Goal: Transaction & Acquisition: Register for event/course

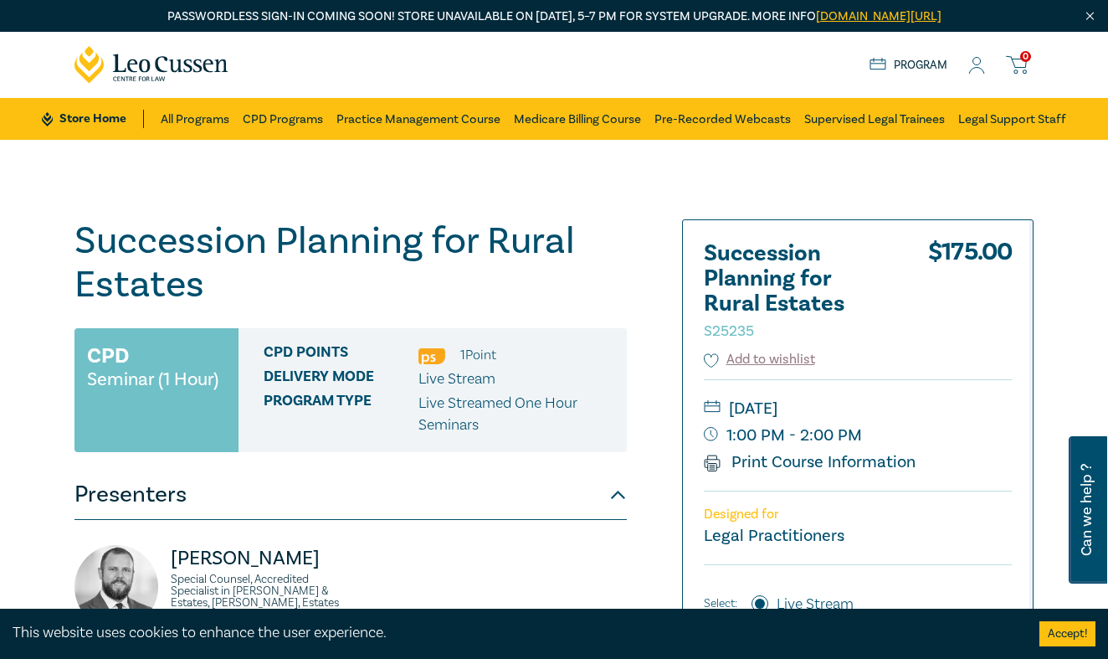
click at [980, 66] on icon at bounding box center [976, 66] width 17 height 18
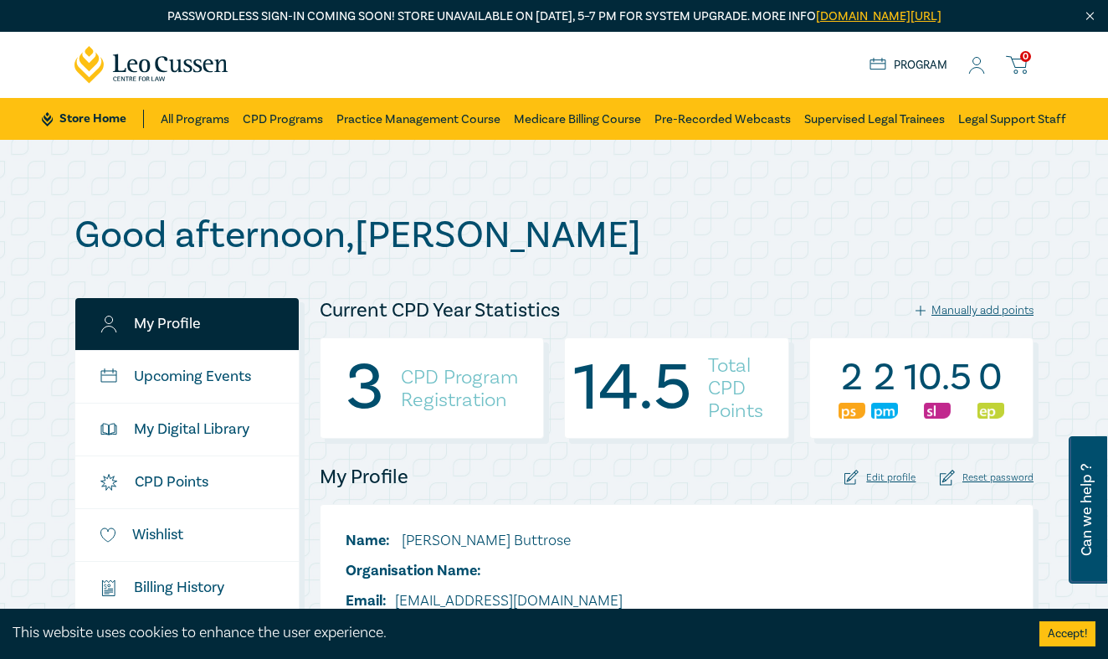
click at [899, 64] on link "Program" at bounding box center [908, 65] width 78 height 18
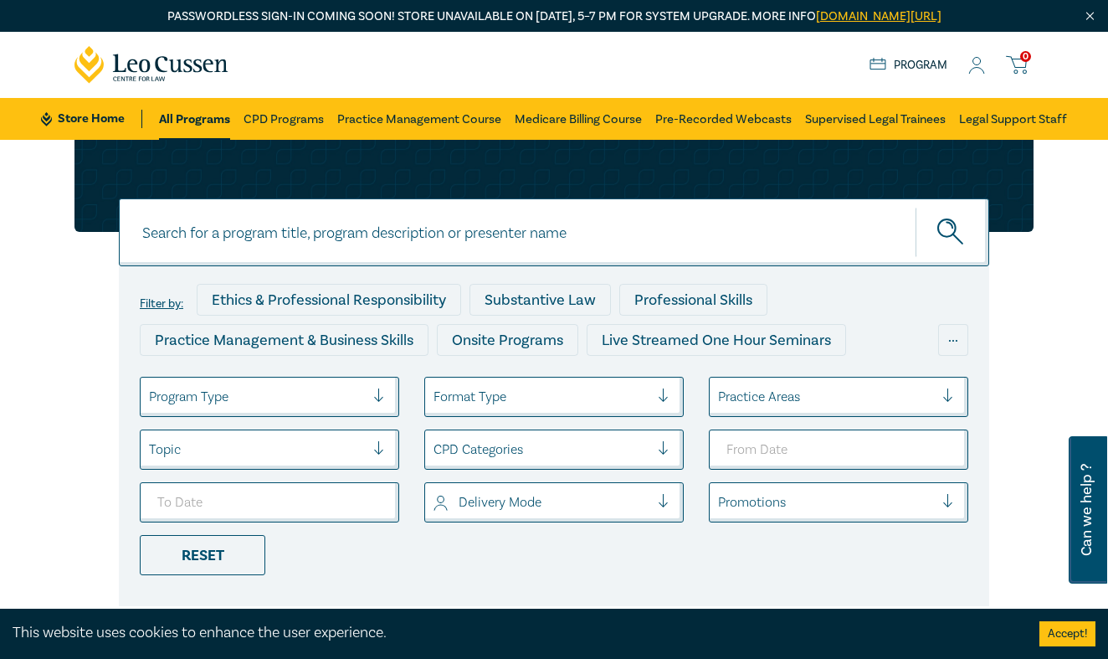
click at [174, 219] on input at bounding box center [554, 232] width 870 height 68
type input "succession"
click at [952, 232] on button "submit" at bounding box center [952, 232] width 74 height 51
click at [952, 227] on icon "submit" at bounding box center [949, 226] width 6 height 6
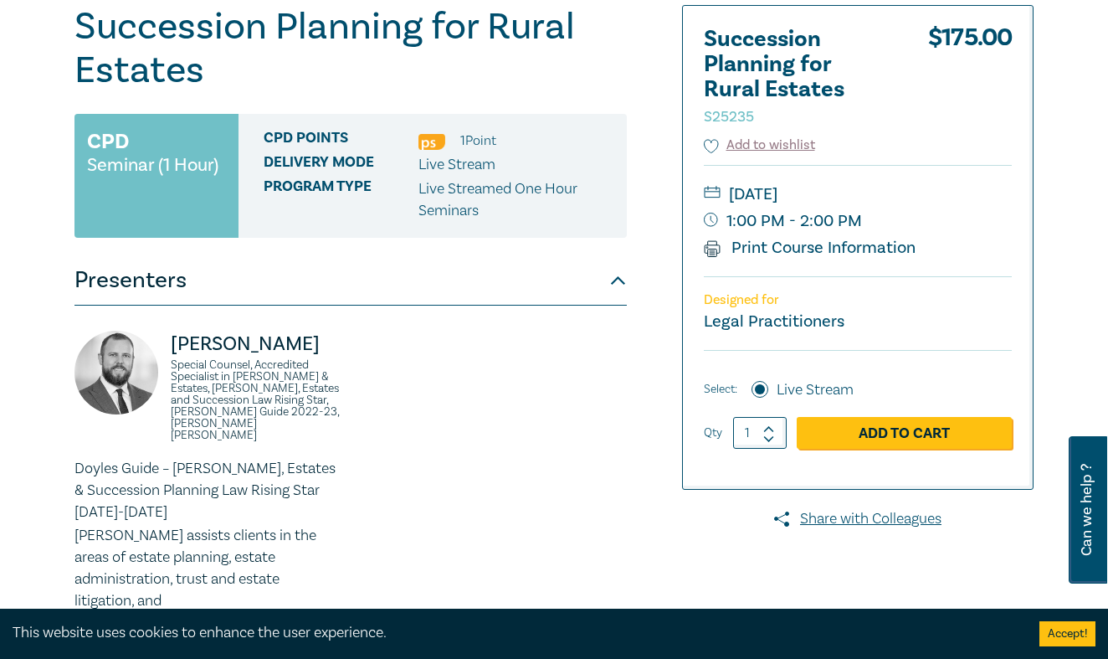
scroll to position [233, 0]
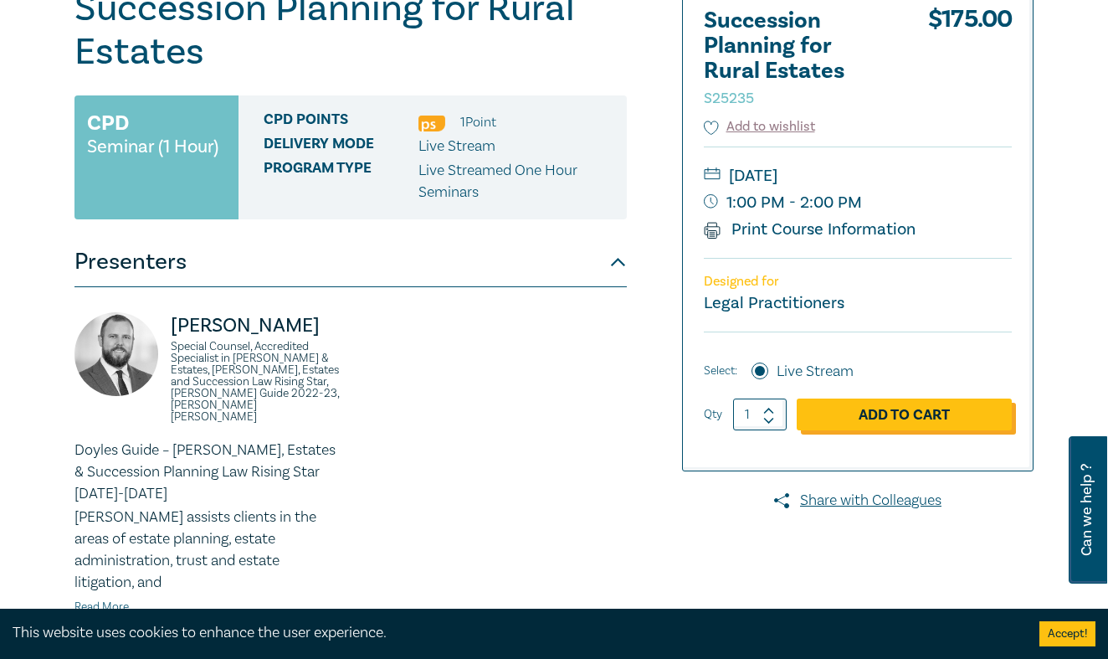
click at [903, 415] on link "Add to Cart" at bounding box center [904, 414] width 215 height 32
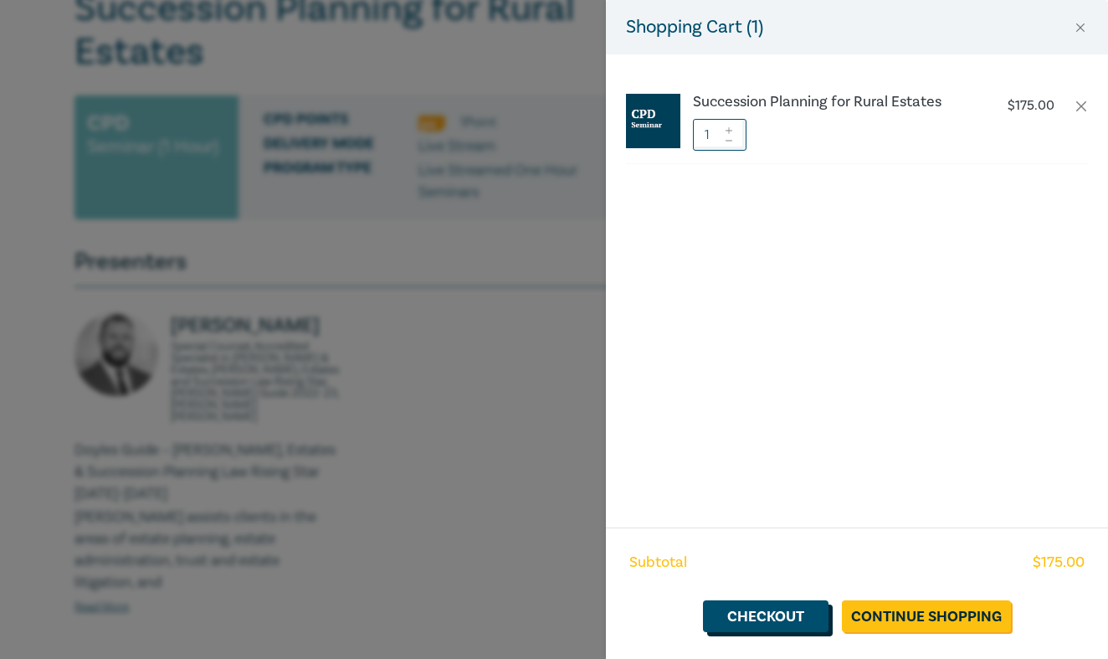
click at [767, 616] on link "Checkout" at bounding box center [766, 616] width 126 height 32
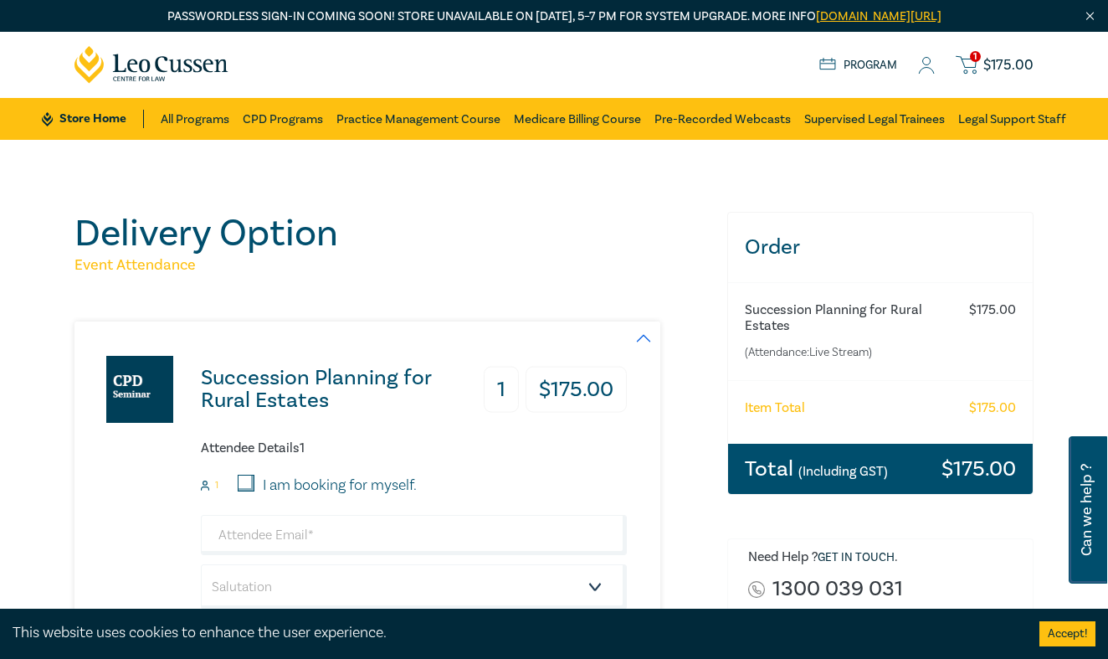
click at [244, 481] on input "I am booking for myself." at bounding box center [246, 482] width 17 height 17
checkbox input "true"
type input "[EMAIL_ADDRESS][DOMAIN_NAME]"
type input "[PERSON_NAME]"
type input "Buttrose"
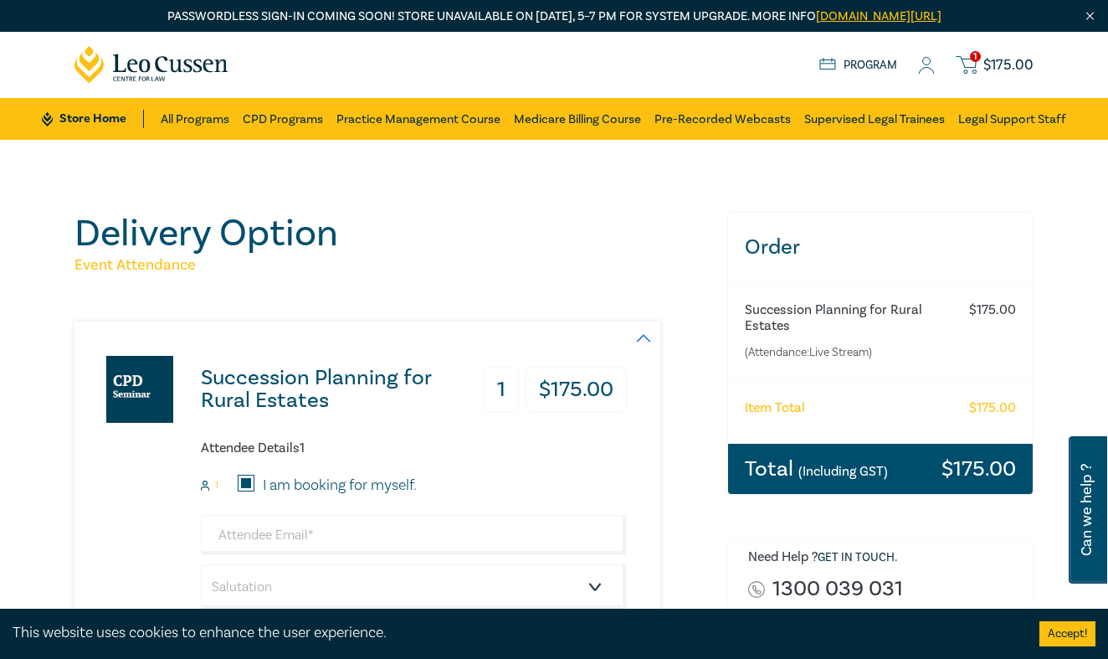
type input "411104529"
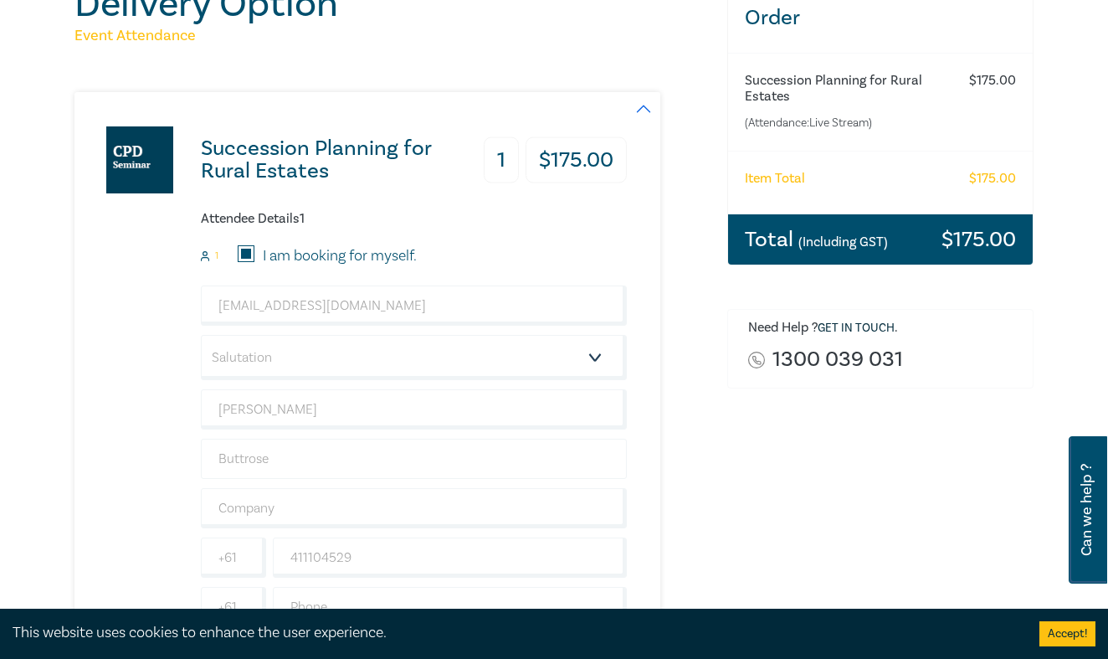
scroll to position [233, 0]
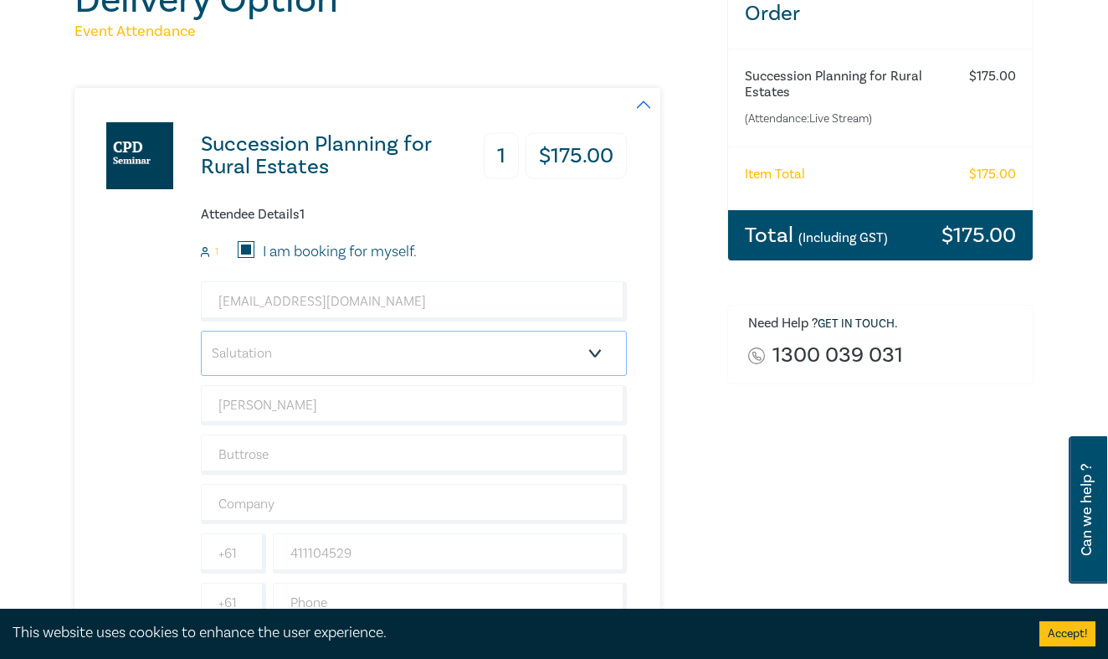
select select "Ms."
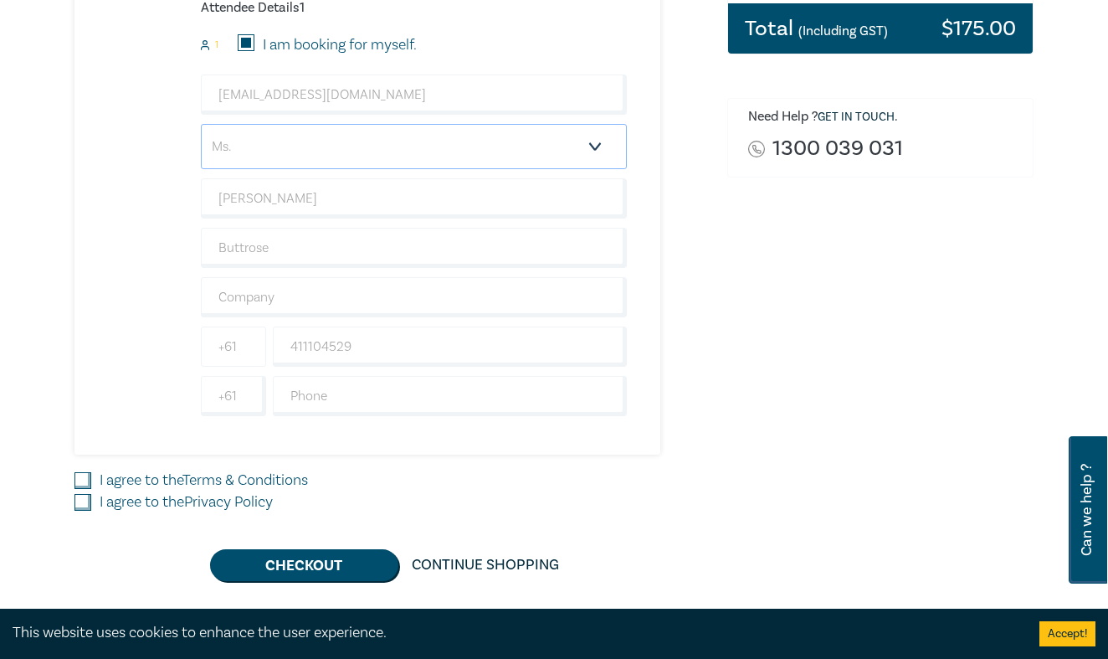
scroll to position [442, 0]
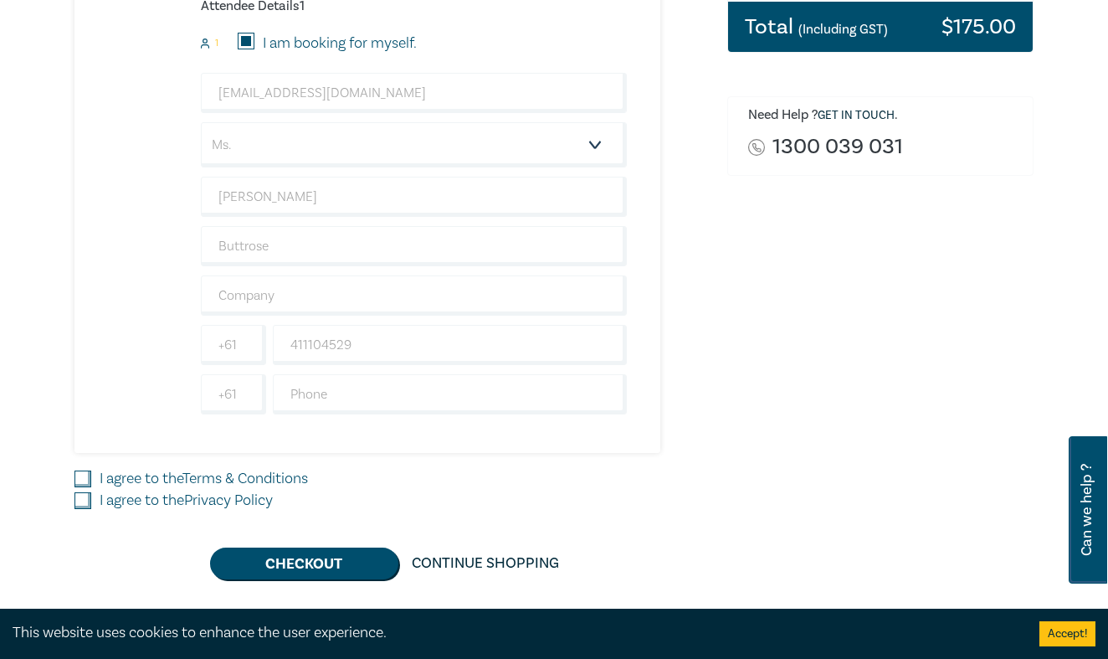
click at [82, 474] on input "I agree to the Terms & Conditions" at bounding box center [82, 478] width 17 height 17
checkbox input "true"
click at [83, 496] on input "I agree to the Privacy Policy" at bounding box center [82, 500] width 17 height 17
checkbox input "true"
click at [327, 566] on button "Checkout" at bounding box center [304, 563] width 188 height 32
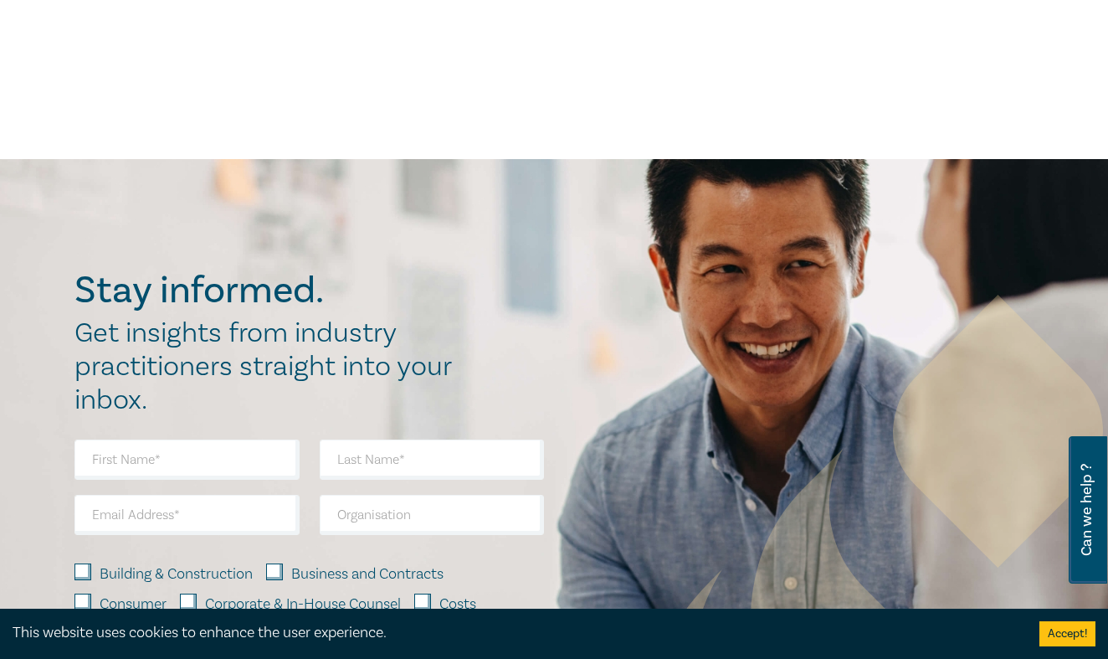
scroll to position [0, 0]
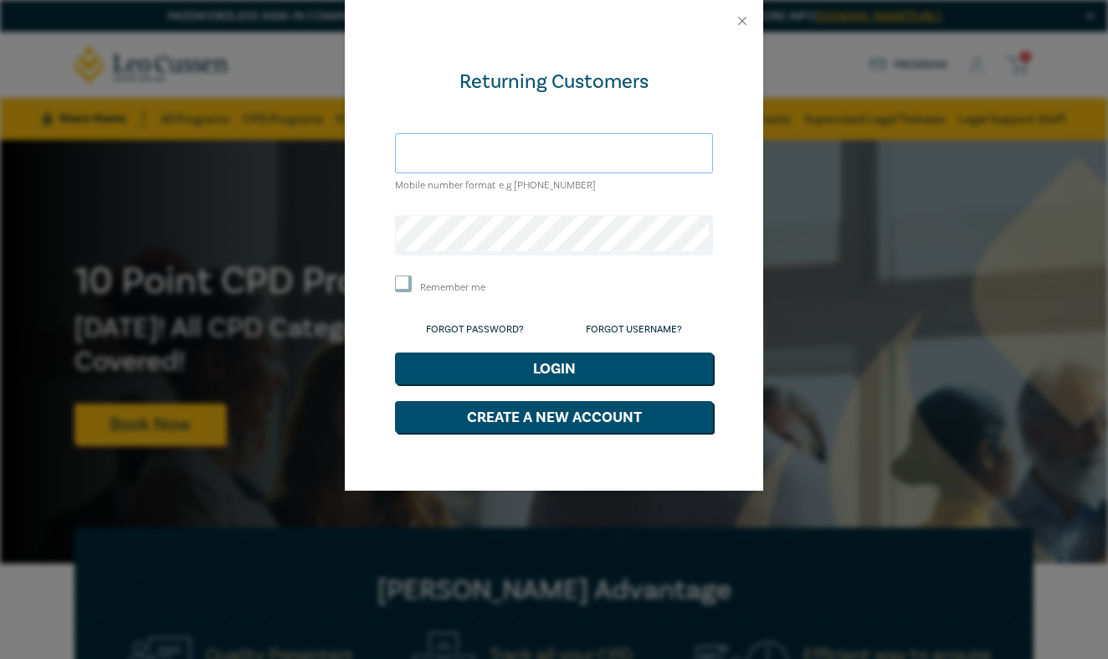
type input "Lizzie.stingrayms@gmail.com"
click at [554, 365] on button "Login" at bounding box center [554, 368] width 318 height 32
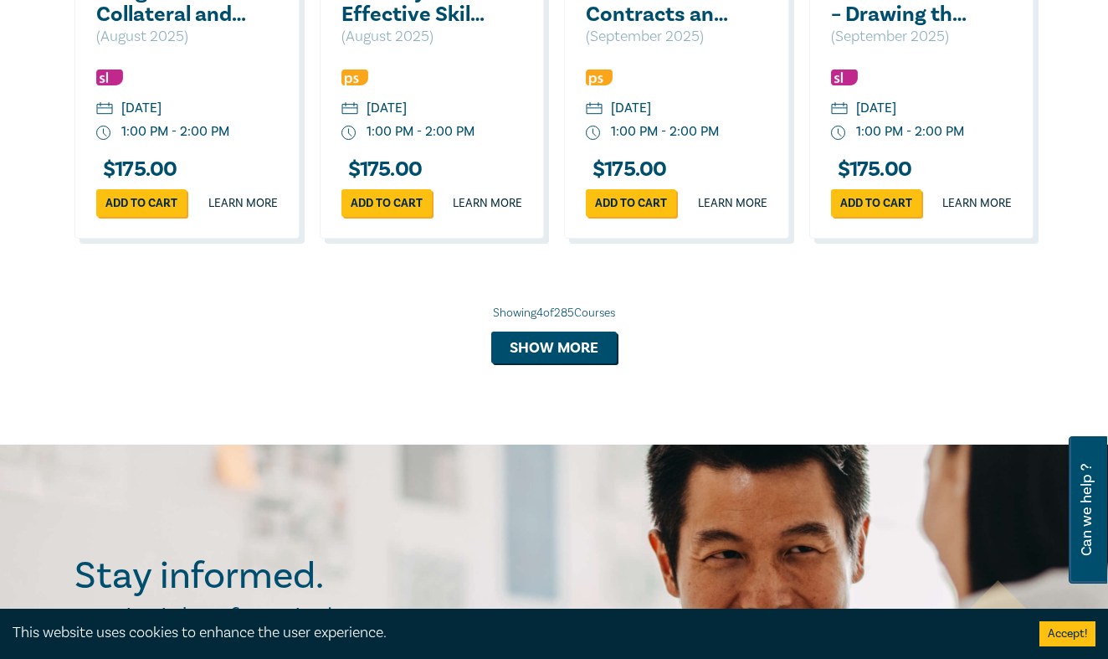
scroll to position [1386, 0]
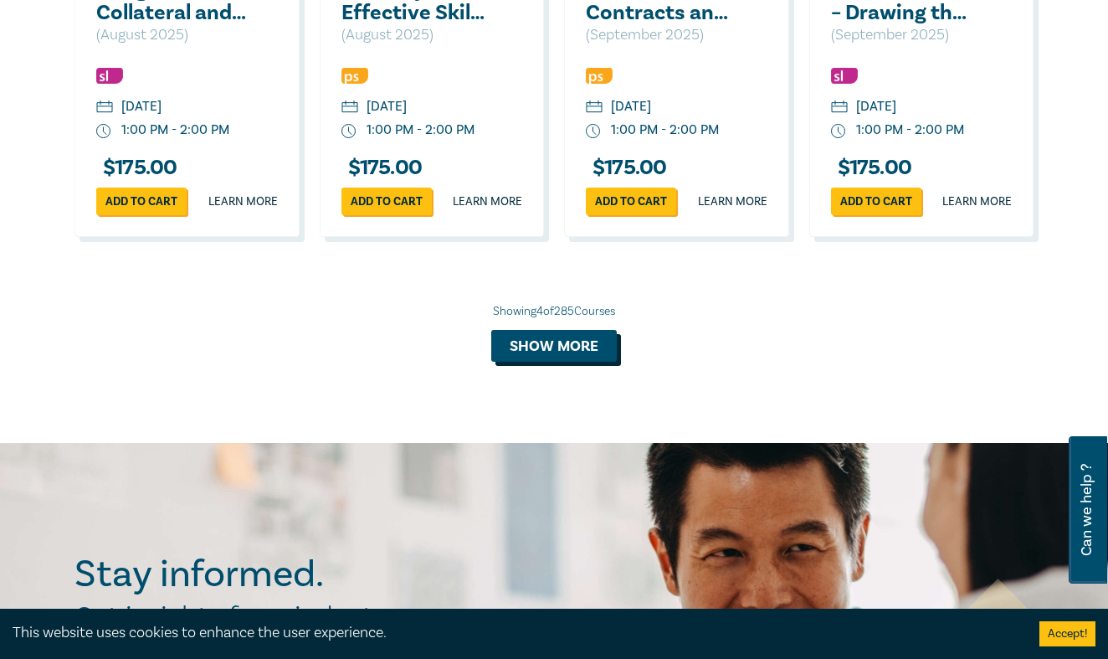
click at [551, 361] on button "Show more" at bounding box center [554, 346] width 126 height 32
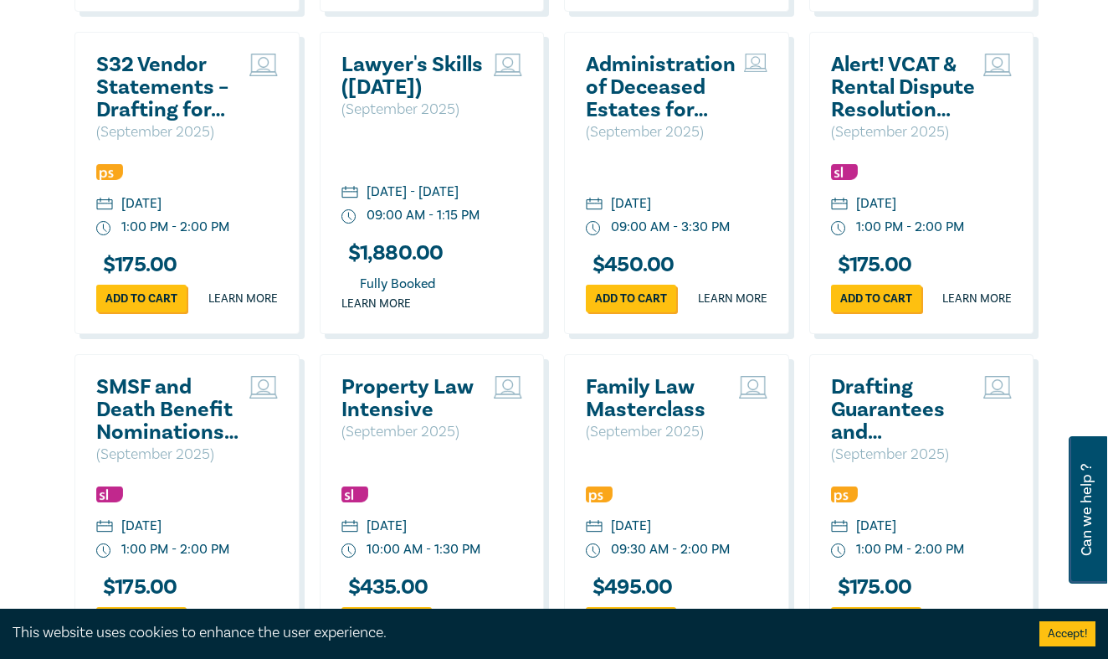
scroll to position [1608, 0]
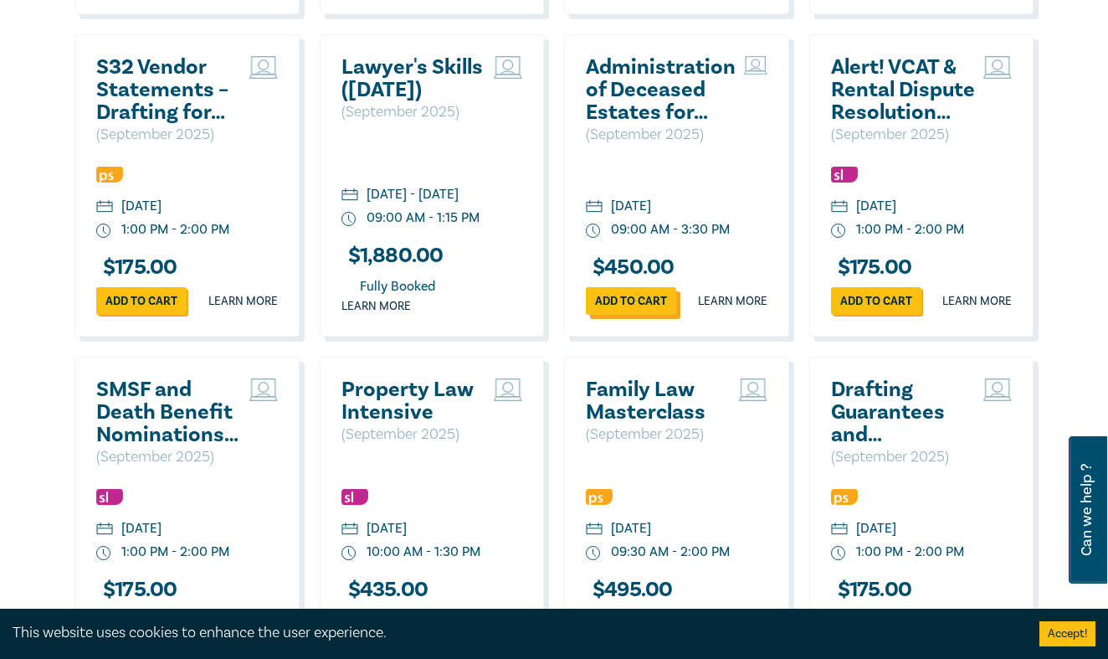
click at [633, 315] on link "Add to cart" at bounding box center [631, 301] width 90 height 28
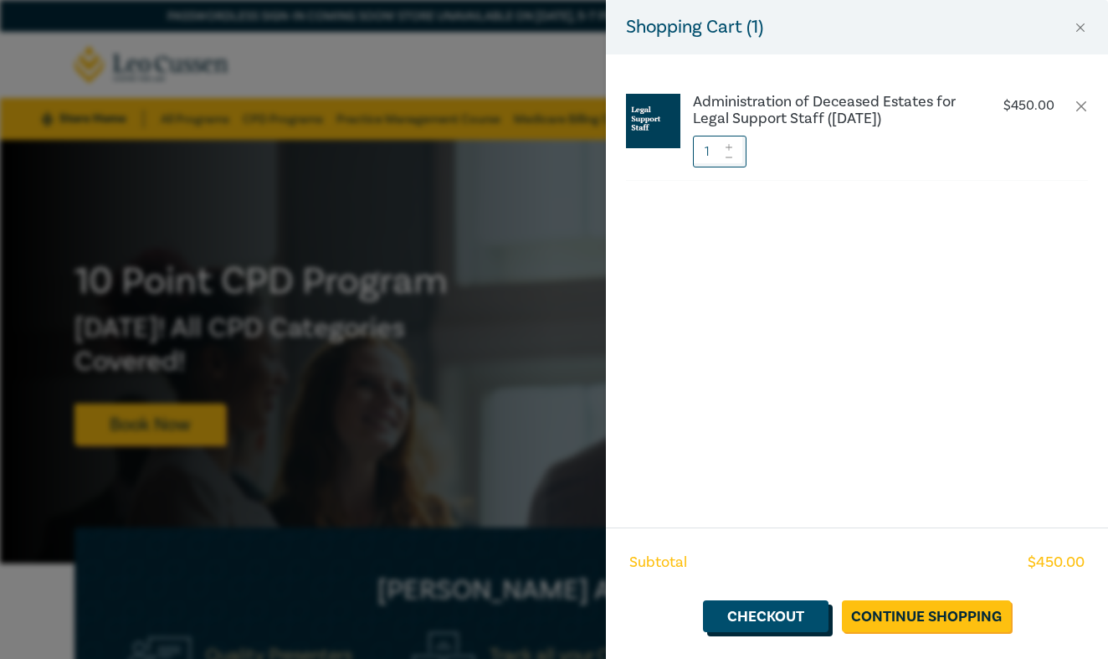
click at [765, 618] on link "Checkout" at bounding box center [766, 616] width 126 height 32
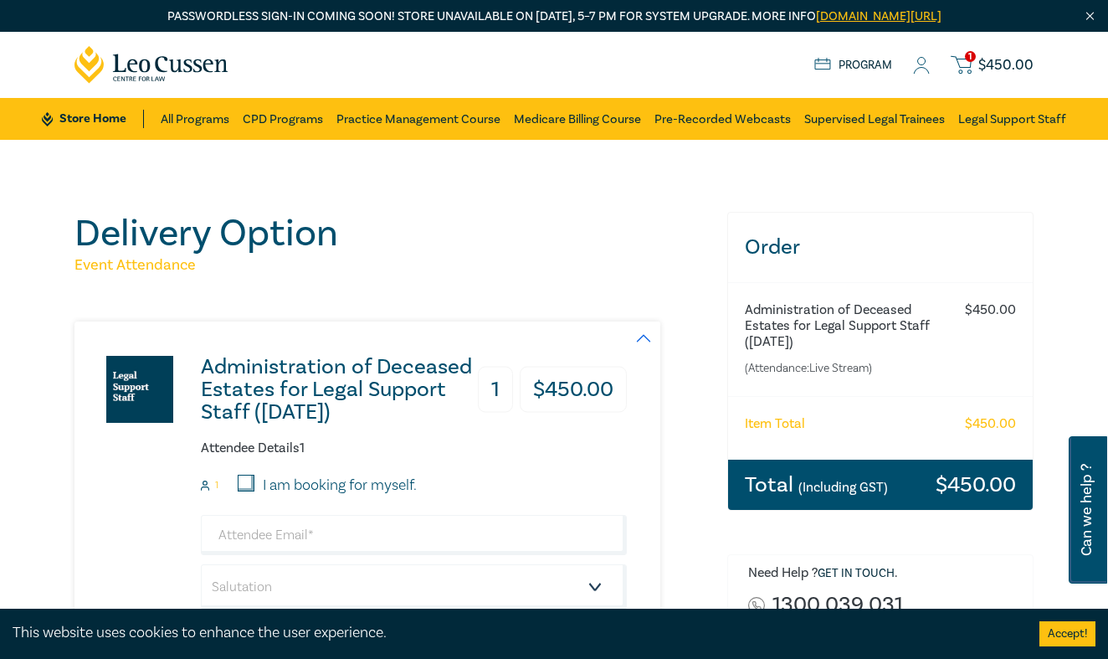
click at [248, 479] on input "I am booking for myself." at bounding box center [246, 482] width 17 height 17
checkbox input "true"
type input "lizzie.stingrayms@gmail.com"
type input "[PERSON_NAME]"
type input "Buttrose"
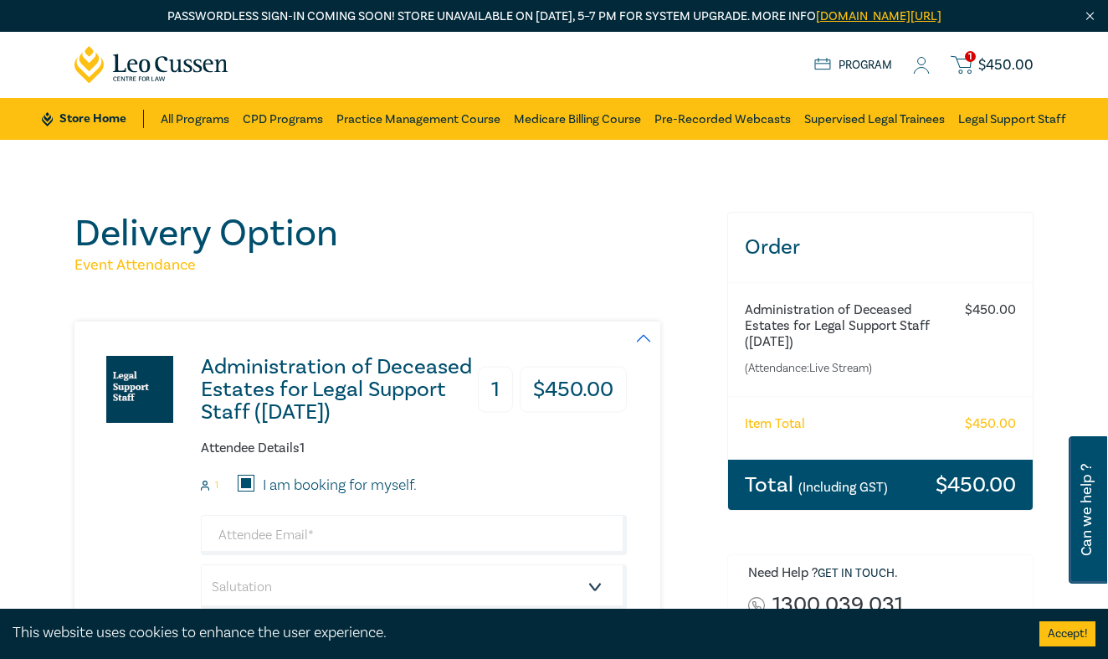
type input "411104529"
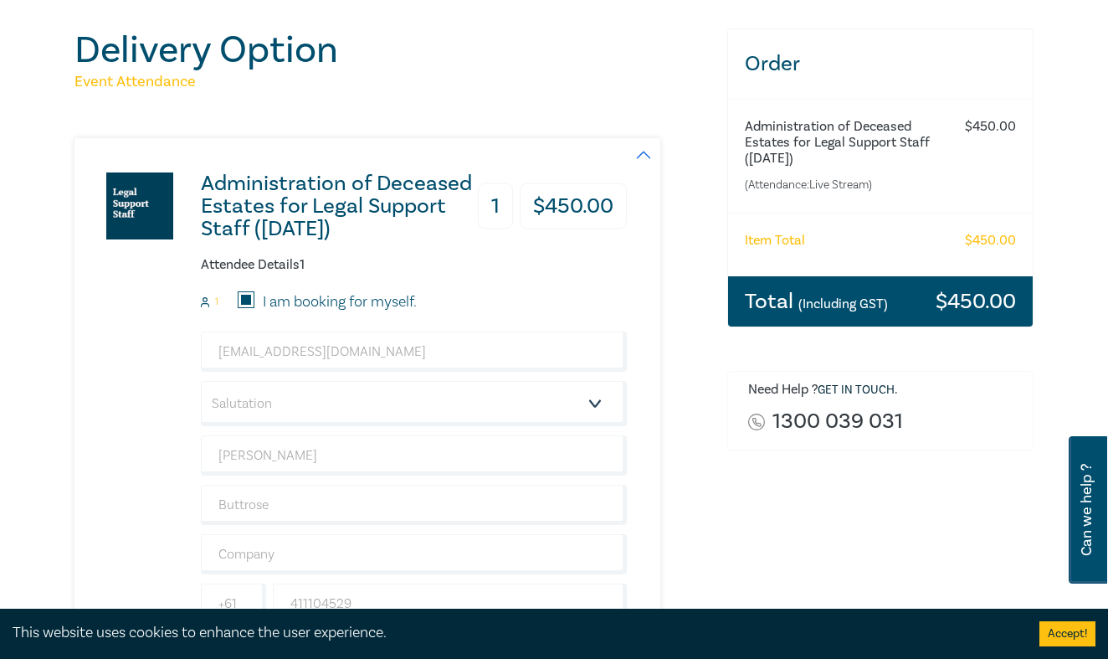
scroll to position [209, 0]
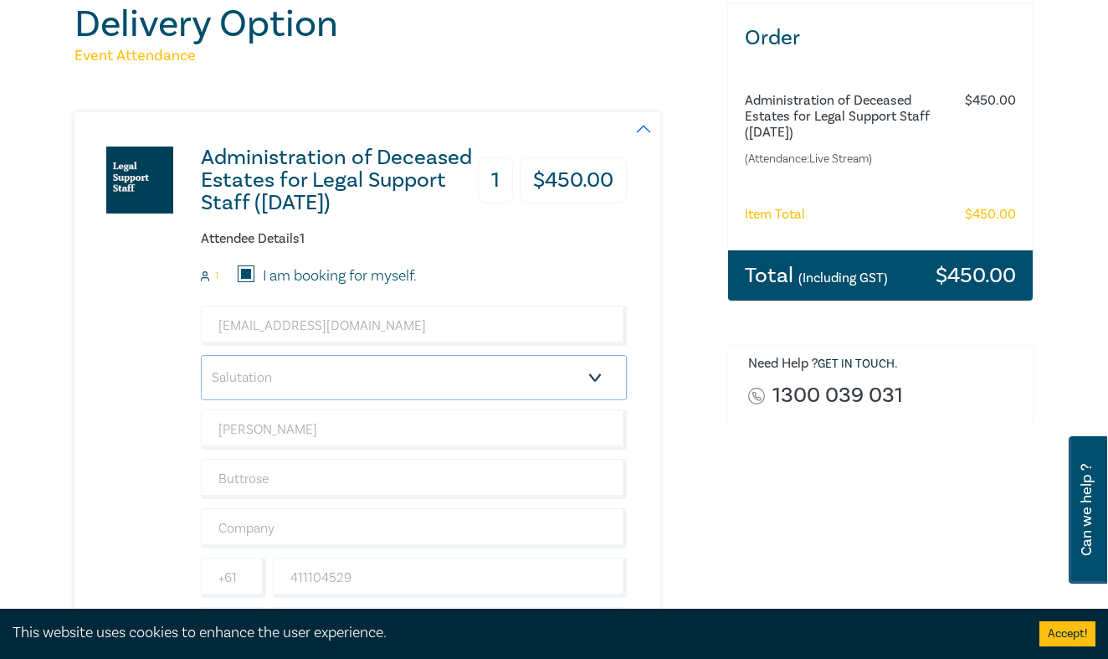
select select "Ms."
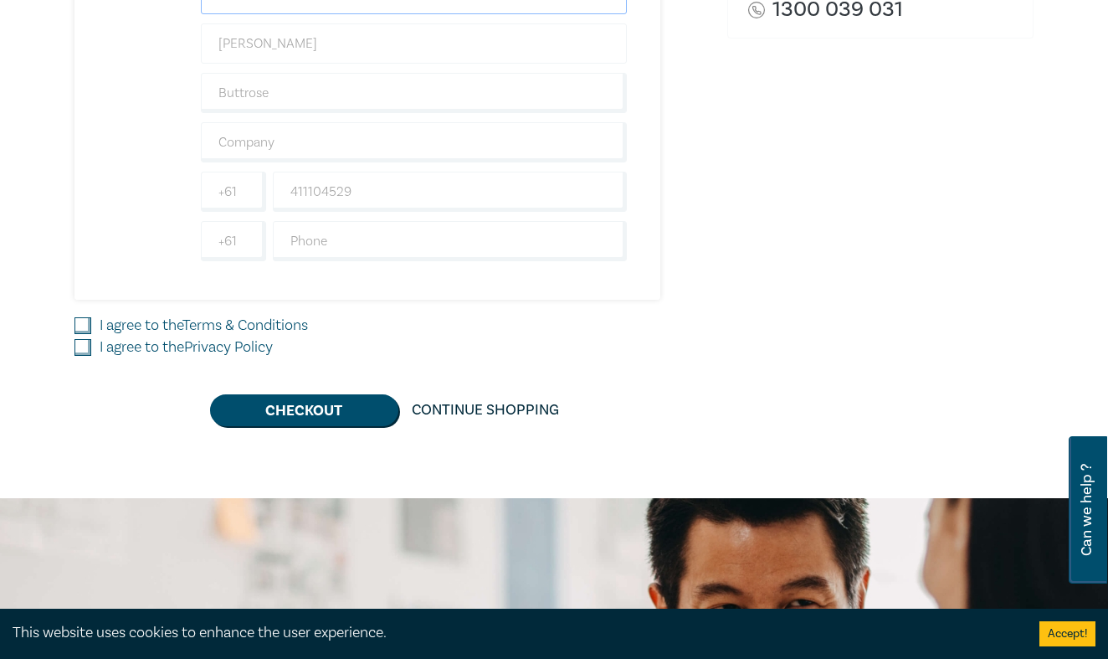
scroll to position [596, 0]
click at [84, 320] on input "I agree to the Terms & Conditions" at bounding box center [82, 324] width 17 height 17
checkbox input "true"
click at [82, 342] on input "I agree to the Privacy Policy" at bounding box center [82, 346] width 17 height 17
checkbox input "true"
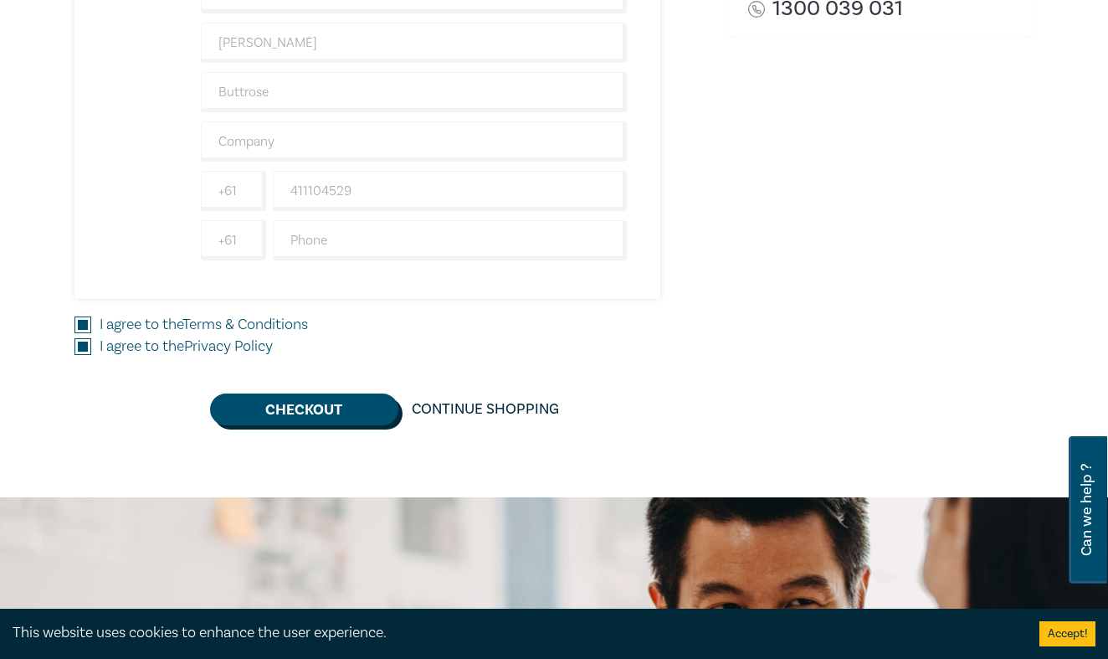
click at [313, 410] on button "Checkout" at bounding box center [304, 409] width 188 height 32
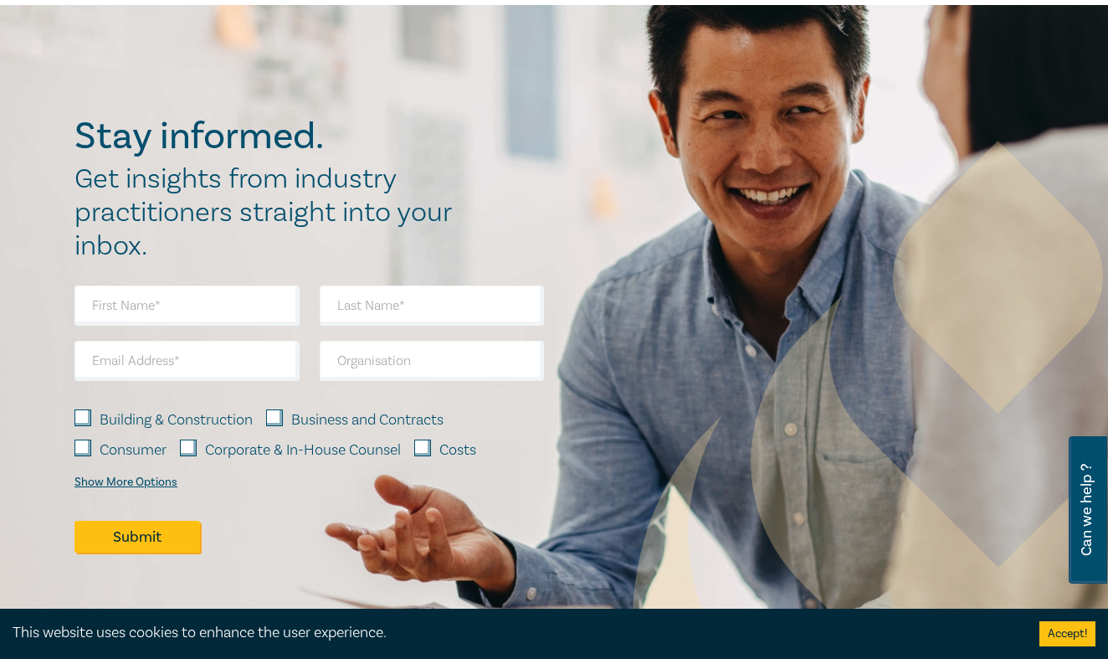
scroll to position [0, 0]
